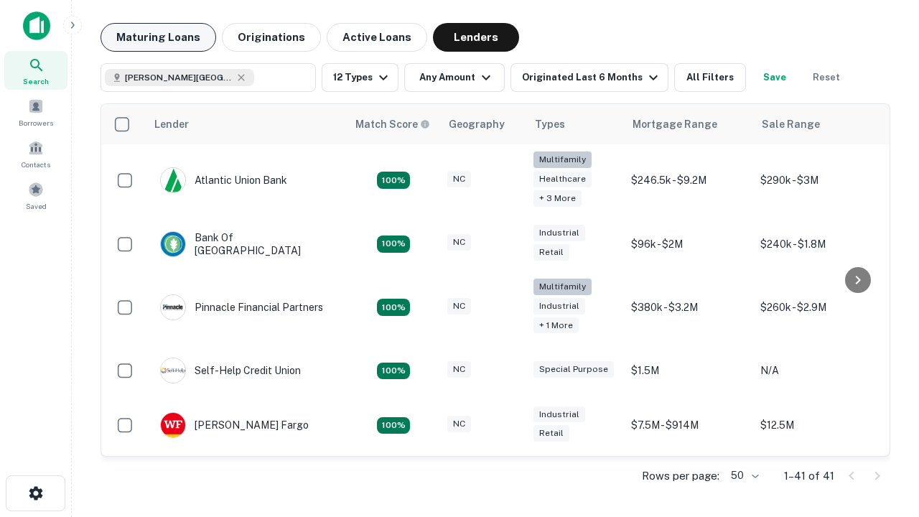
click at [158, 37] on button "Maturing Loans" at bounding box center [159, 37] width 116 height 29
